Goal: Task Accomplishment & Management: Manage account settings

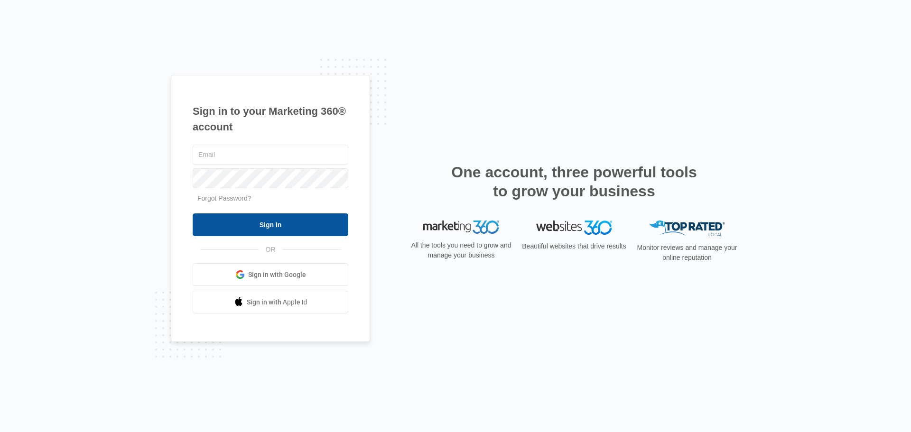
type input "[EMAIL_ADDRESS][DOMAIN_NAME]"
click at [276, 226] on input "Sign In" at bounding box center [271, 225] width 156 height 23
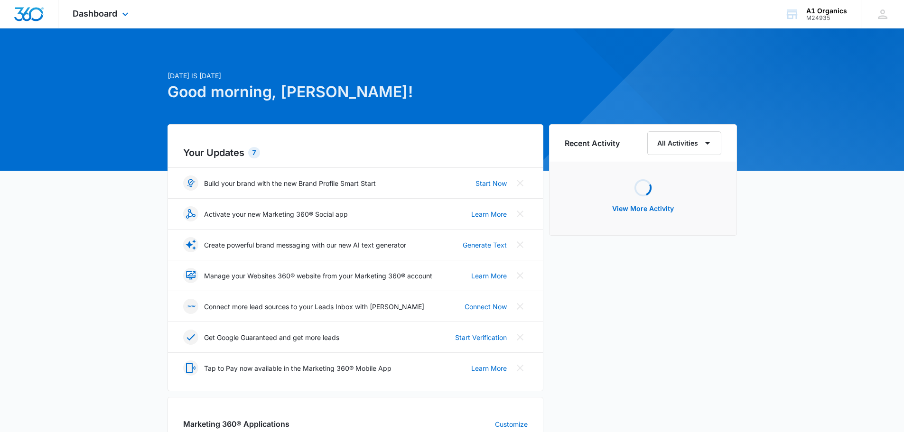
click at [101, 8] on div "Dashboard Apps Reputation Websites Forms CRM Email Social Intelligence Files Br…" at bounding box center [101, 14] width 87 height 28
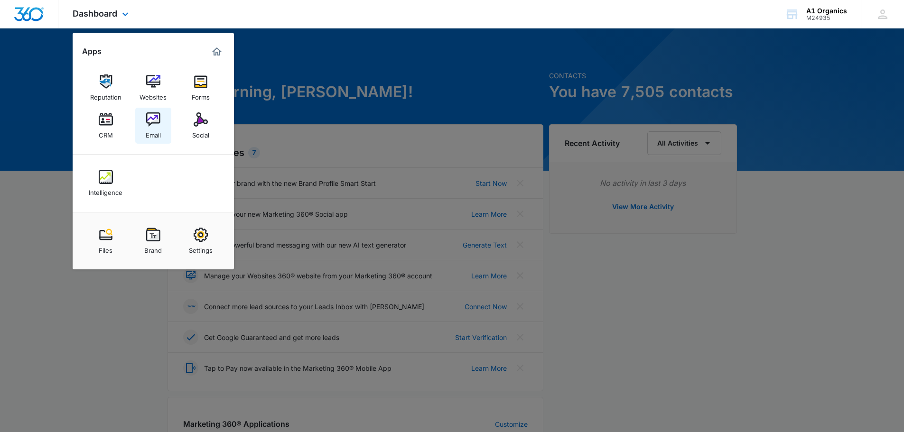
click at [139, 128] on link "Email" at bounding box center [153, 126] width 36 height 36
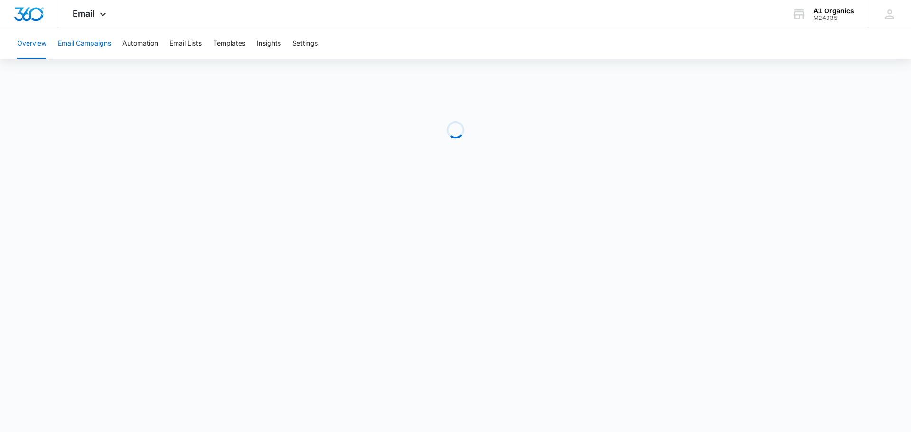
click at [97, 45] on button "Email Campaigns" at bounding box center [84, 43] width 53 height 30
click at [181, 44] on button "Email Lists" at bounding box center [185, 43] width 32 height 30
